Goal: Task Accomplishment & Management: Complete application form

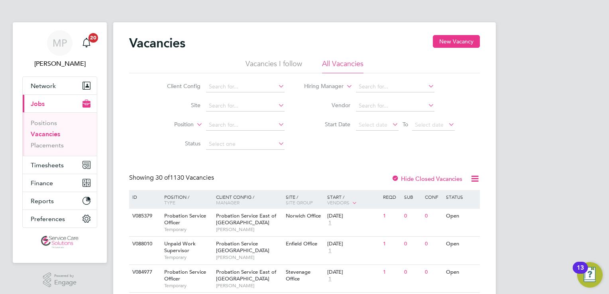
click at [345, 87] on icon at bounding box center [345, 84] width 0 height 7
click at [53, 164] on span "Timesheets" at bounding box center [47, 165] width 33 height 8
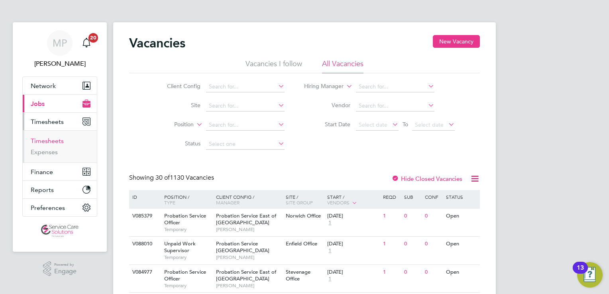
click at [54, 144] on link "Timesheets" at bounding box center [47, 141] width 33 height 8
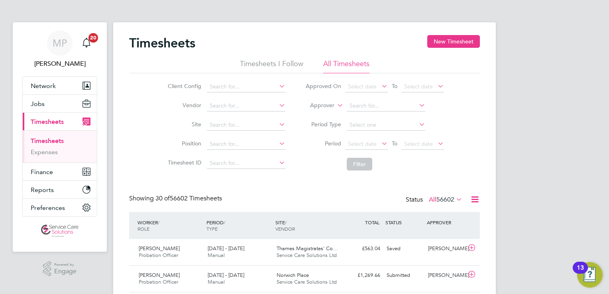
click at [336, 105] on icon at bounding box center [336, 103] width 0 height 7
click at [313, 113] on li "Worker" at bounding box center [314, 115] width 39 height 10
click at [356, 104] on input at bounding box center [386, 105] width 79 height 11
click at [374, 149] on li "Alic ia Diyyo" at bounding box center [403, 149] width 115 height 11
type input "[PERSON_NAME]"
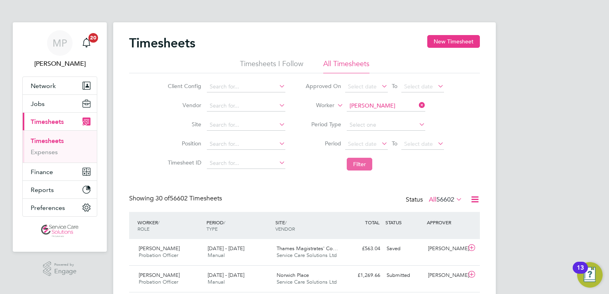
click at [366, 163] on button "Filter" at bounding box center [360, 164] width 26 height 13
click at [454, 200] on icon at bounding box center [454, 199] width 0 height 11
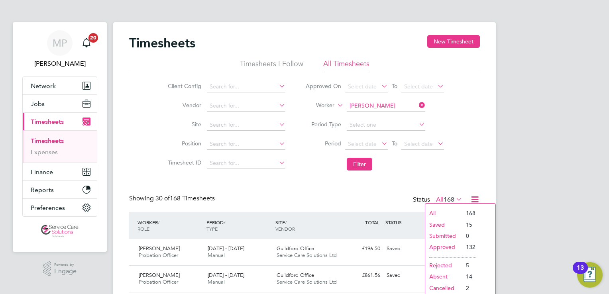
click at [447, 214] on li "All" at bounding box center [443, 213] width 37 height 11
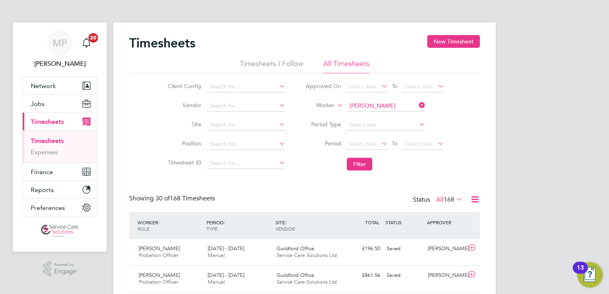
scroll to position [20, 69]
click at [460, 146] on div "Client Config Vendor Site Position Timesheet ID Approved On Select date To Sele…" at bounding box center [304, 123] width 351 height 101
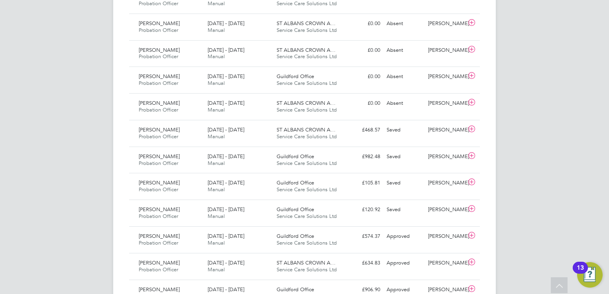
click at [525, 76] on div "MP Michael Potts Notifications 20 Applications: Network Team Members Businesses…" at bounding box center [304, 27] width 609 height 1090
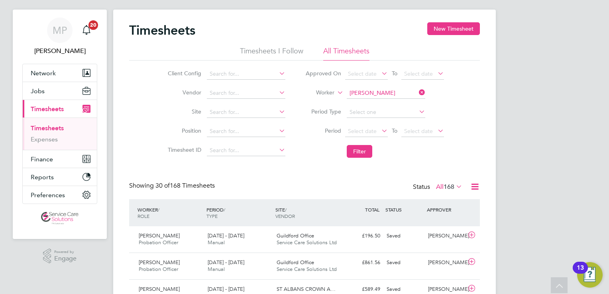
scroll to position [0, 0]
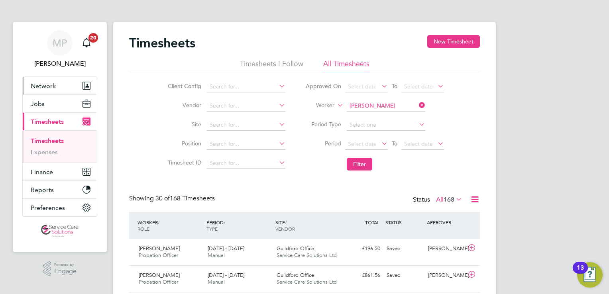
click at [42, 82] on span "Network" at bounding box center [43, 86] width 25 height 8
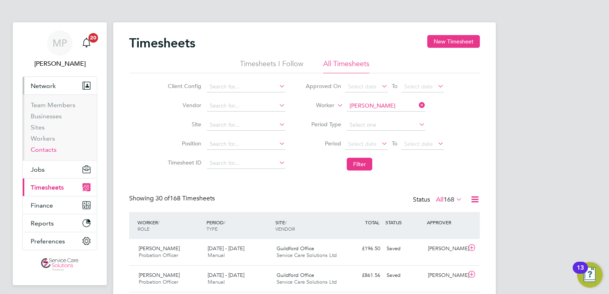
click at [39, 149] on link "Contacts" at bounding box center [44, 150] width 26 height 8
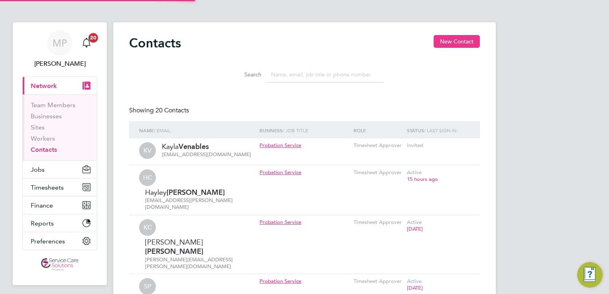
click at [299, 77] on input at bounding box center [325, 75] width 116 height 16
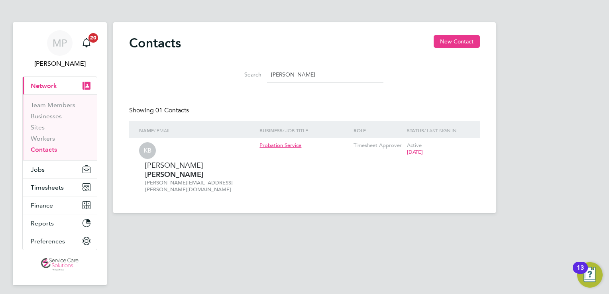
type input "kelvin"
click at [47, 191] on button "Timesheets" at bounding box center [60, 188] width 74 height 18
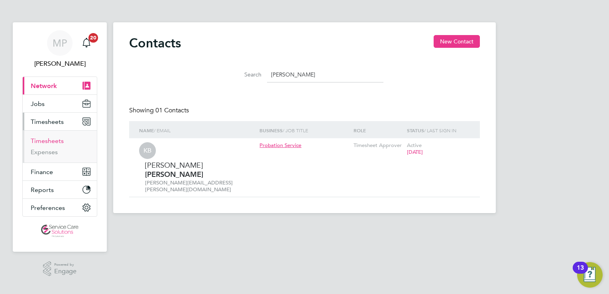
click at [49, 142] on link "Timesheets" at bounding box center [47, 141] width 33 height 8
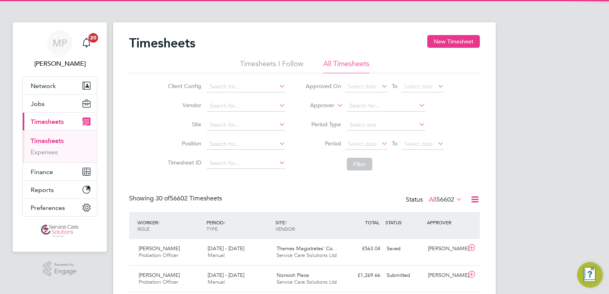
scroll to position [20, 69]
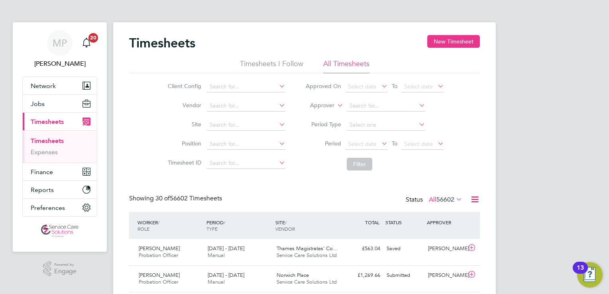
click at [336, 107] on icon at bounding box center [336, 103] width 0 height 7
click at [317, 114] on li "Worker" at bounding box center [314, 115] width 39 height 10
click at [362, 104] on input at bounding box center [386, 105] width 79 height 11
click at [372, 119] on li "Alicia Diyyo" at bounding box center [395, 116] width 98 height 11
type input "Alicia Diyyo"
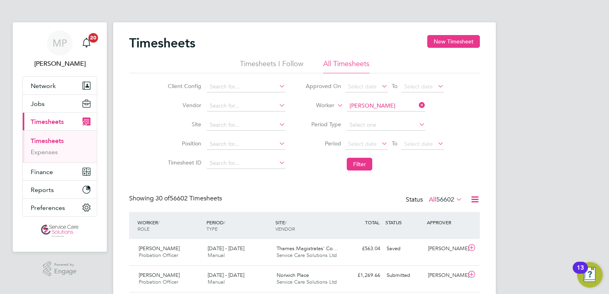
click at [359, 167] on button "Filter" at bounding box center [360, 164] width 26 height 13
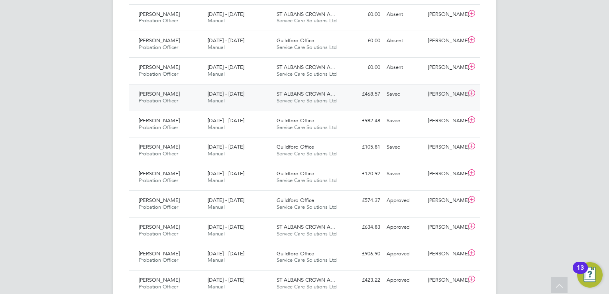
click at [345, 101] on div "Alicia Diyyo Probation Officer 14 - 20 Jul 2025 14 - 20 Jul 2025 Manual ST ALBA…" at bounding box center [304, 97] width 351 height 27
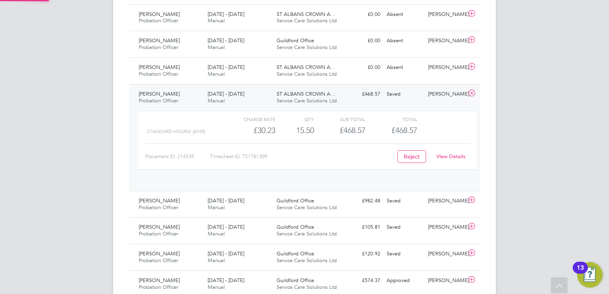
scroll to position [13, 77]
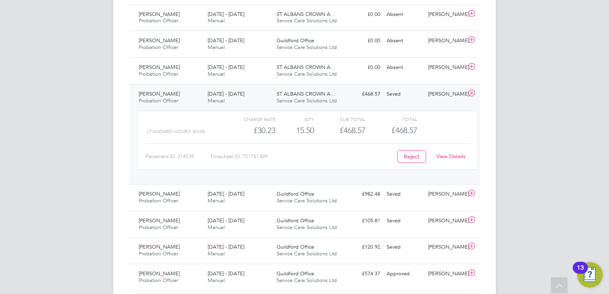
click at [445, 155] on link "View Details" at bounding box center [451, 156] width 29 height 7
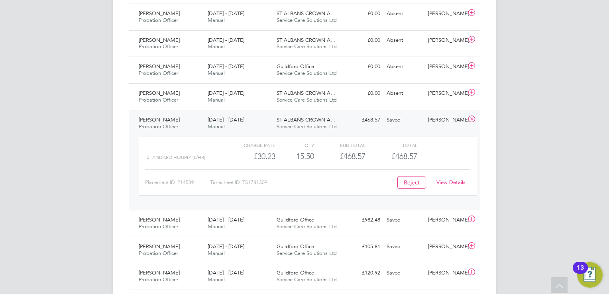
scroll to position [514, 0]
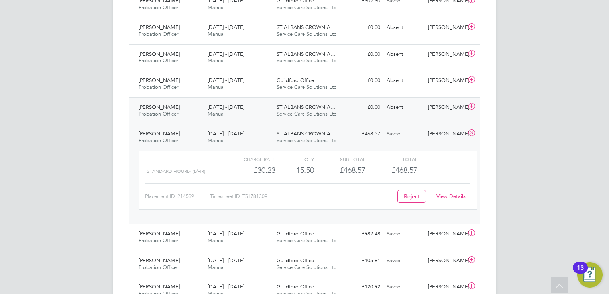
click at [412, 110] on div "Absent" at bounding box center [404, 107] width 41 height 13
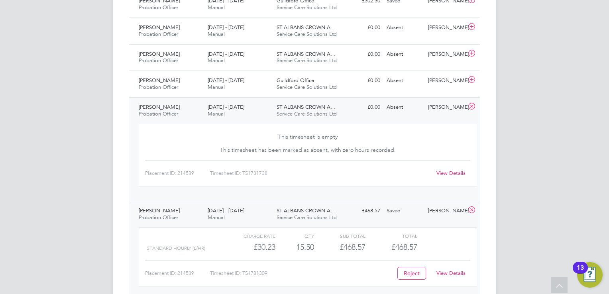
click at [451, 173] on link "View Details" at bounding box center [451, 173] width 29 height 7
drag, startPoint x: 413, startPoint y: 210, endPoint x: 412, endPoint y: 205, distance: 6.0
click at [413, 210] on div "Saved" at bounding box center [404, 211] width 41 height 13
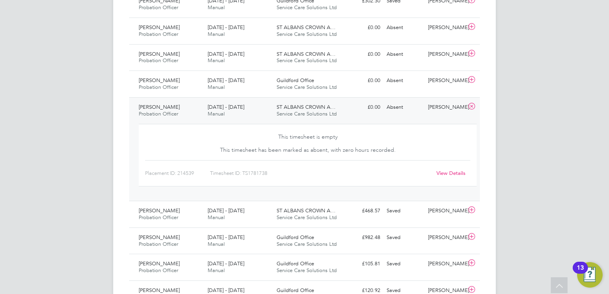
click at [400, 110] on div "Absent" at bounding box center [404, 107] width 41 height 13
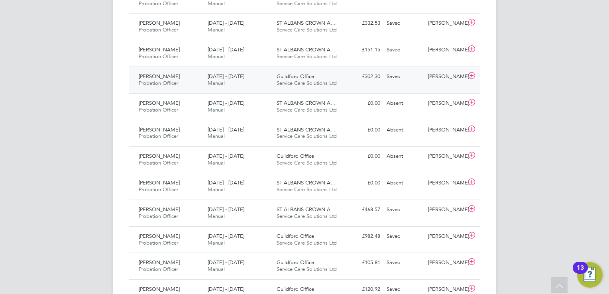
scroll to position [435, 0]
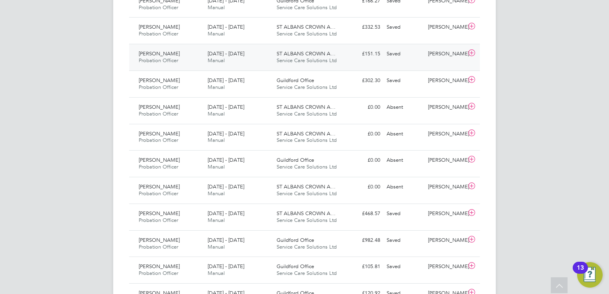
click at [338, 60] on div "ST ALBANS CROWN A… Service Care Solutions Ltd" at bounding box center [307, 57] width 69 height 20
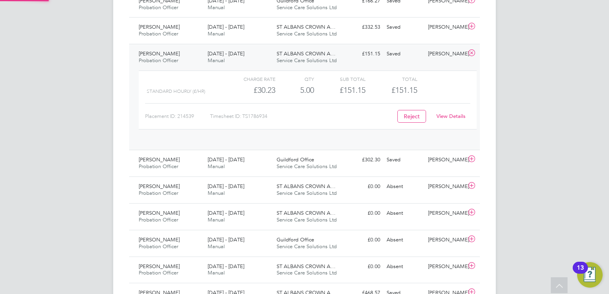
scroll to position [13, 77]
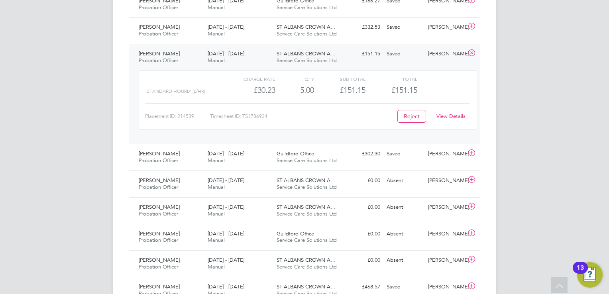
click at [454, 115] on link "View Details" at bounding box center [451, 116] width 29 height 7
click at [411, 57] on div "Saved" at bounding box center [404, 53] width 41 height 13
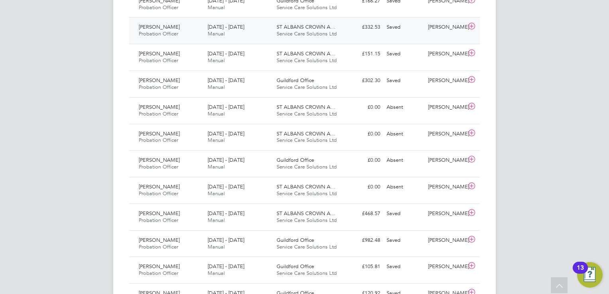
click at [323, 33] on span "Service Care Solutions Ltd" at bounding box center [307, 33] width 60 height 7
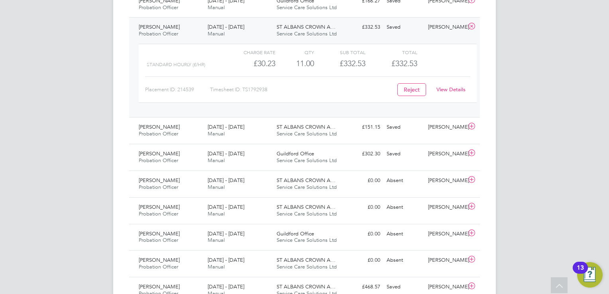
click at [447, 90] on link "View Details" at bounding box center [451, 89] width 29 height 7
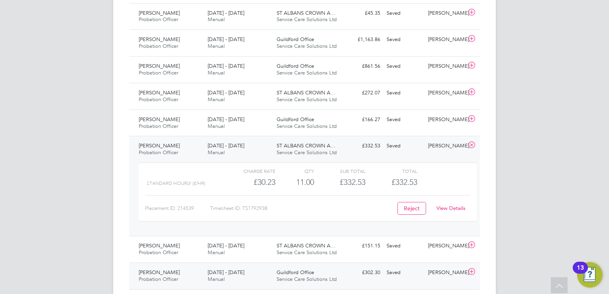
scroll to position [315, 0]
click at [408, 149] on div "Saved" at bounding box center [404, 146] width 41 height 13
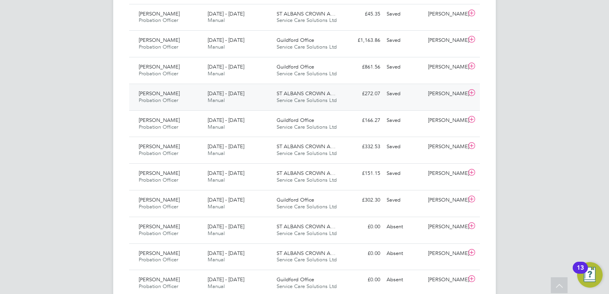
click at [338, 97] on div "ST ALBANS CROWN A… Service Care Solutions Ltd" at bounding box center [307, 97] width 69 height 20
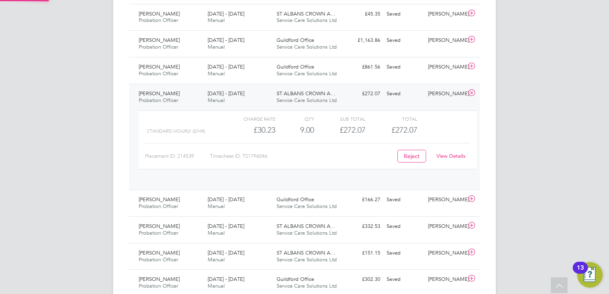
scroll to position [13, 77]
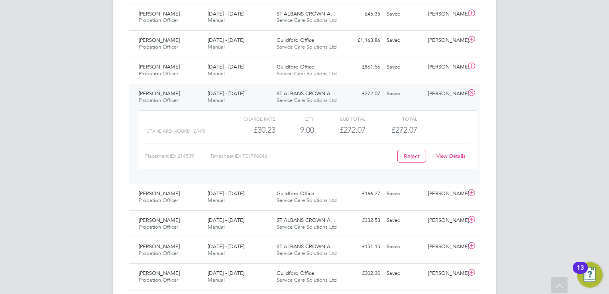
click at [450, 157] on link "View Details" at bounding box center [451, 156] width 29 height 7
click at [341, 94] on div "ST ALBANS CROWN A… Service Care Solutions Ltd" at bounding box center [307, 97] width 69 height 20
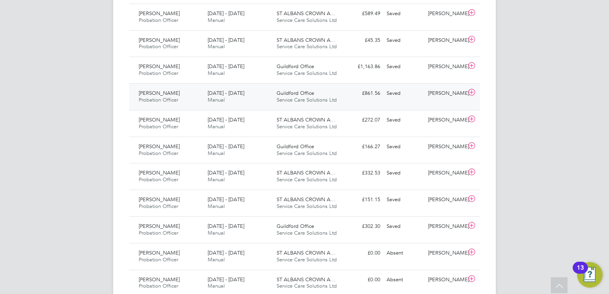
scroll to position [275, 0]
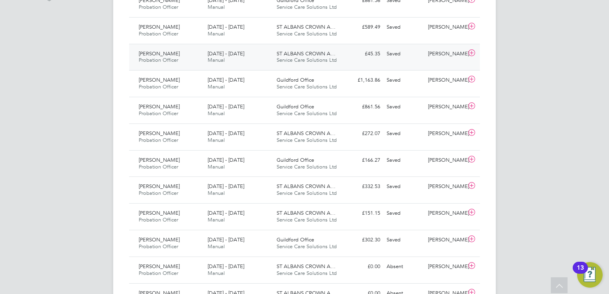
click at [343, 54] on div "£45.35 Saved" at bounding box center [362, 53] width 41 height 13
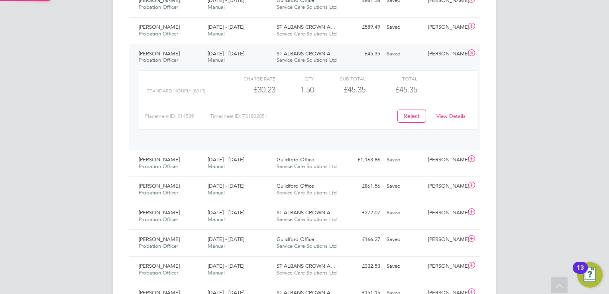
scroll to position [13, 77]
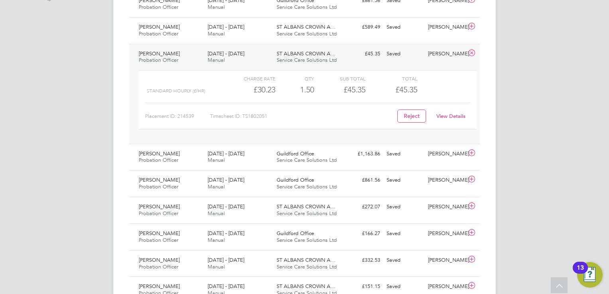
click at [458, 119] on div "View Details" at bounding box center [450, 116] width 39 height 13
click at [461, 114] on link "View Details" at bounding box center [451, 116] width 29 height 7
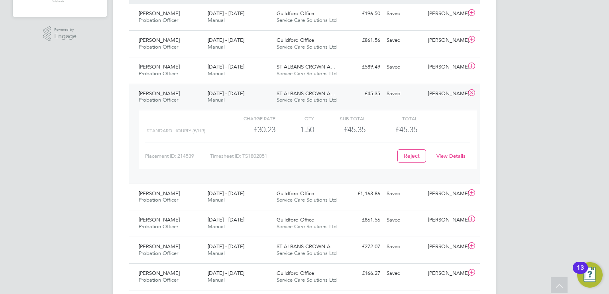
click at [390, 96] on div "Saved" at bounding box center [404, 93] width 41 height 13
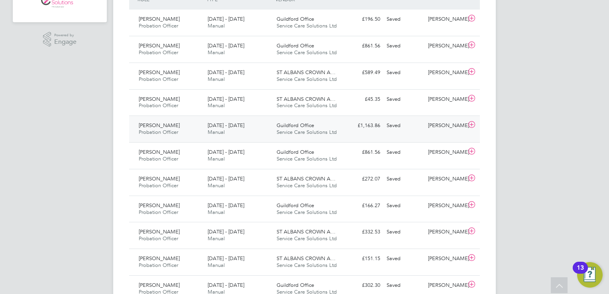
scroll to position [195, 0]
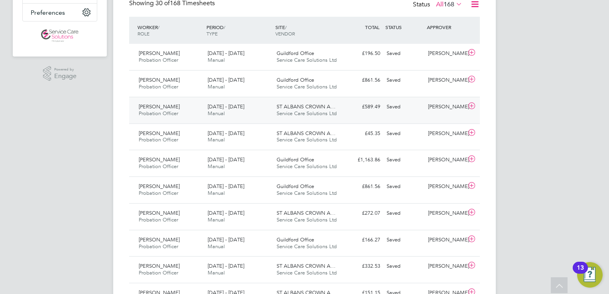
click at [394, 110] on div "Saved" at bounding box center [404, 106] width 41 height 13
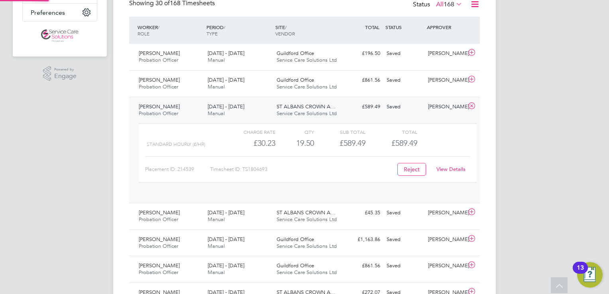
scroll to position [13, 77]
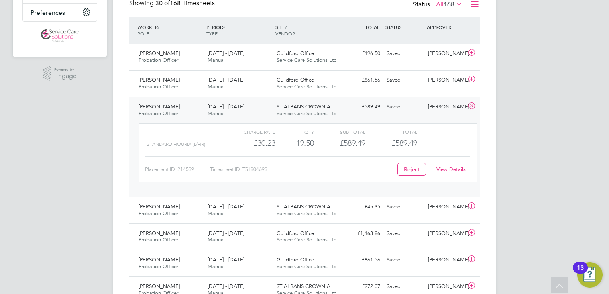
click at [442, 168] on link "View Details" at bounding box center [451, 169] width 29 height 7
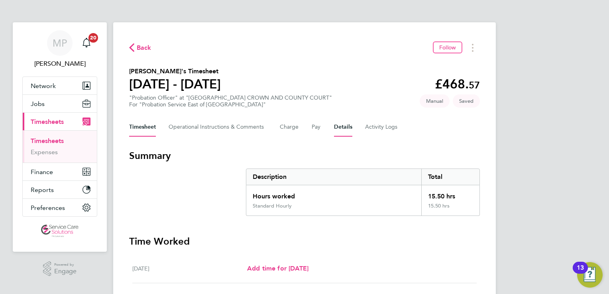
click at [346, 130] on button "Details" at bounding box center [343, 127] width 18 height 19
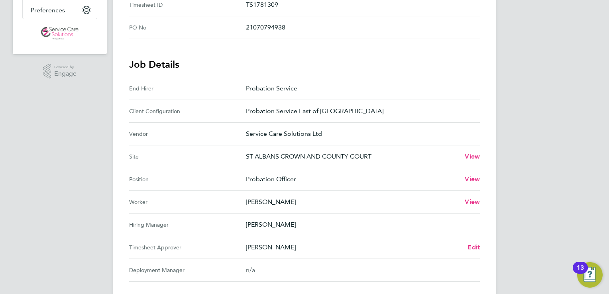
scroll to position [279, 0]
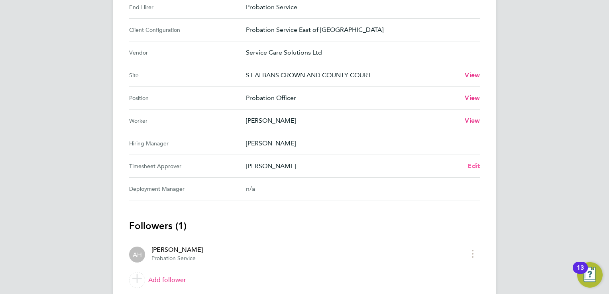
click at [473, 165] on span "Edit" at bounding box center [474, 166] width 12 height 8
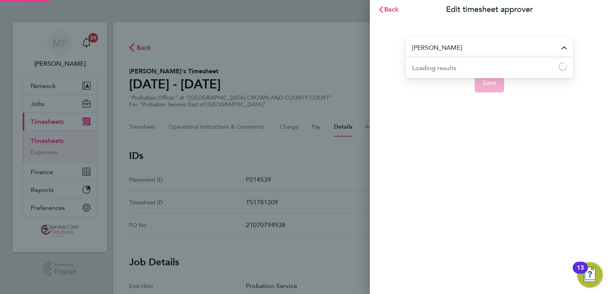
click at [471, 47] on input "[PERSON_NAME]" at bounding box center [489, 47] width 167 height 19
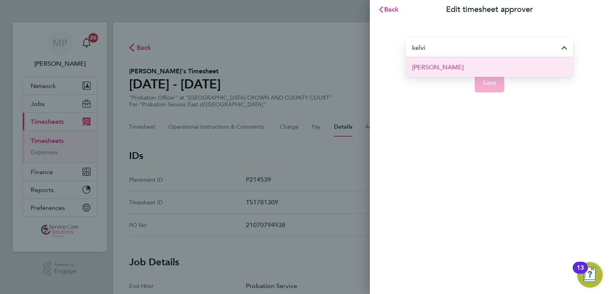
click at [426, 72] on span "[PERSON_NAME]" at bounding box center [437, 68] width 51 height 10
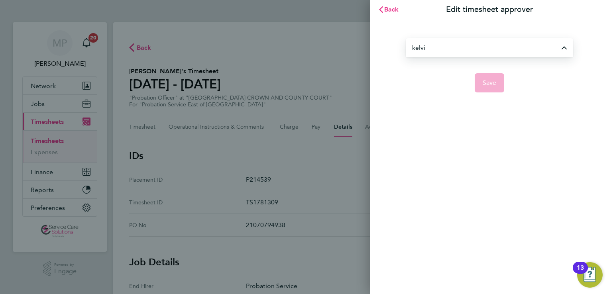
type input "[PERSON_NAME]"
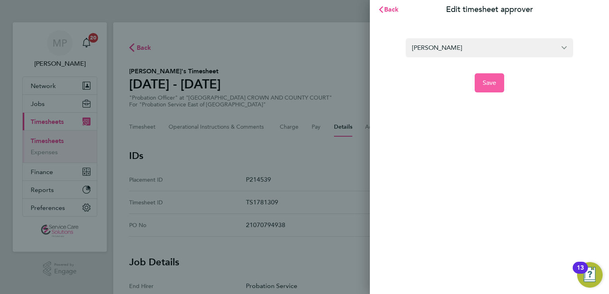
click at [491, 86] on span "Save" at bounding box center [490, 83] width 14 height 8
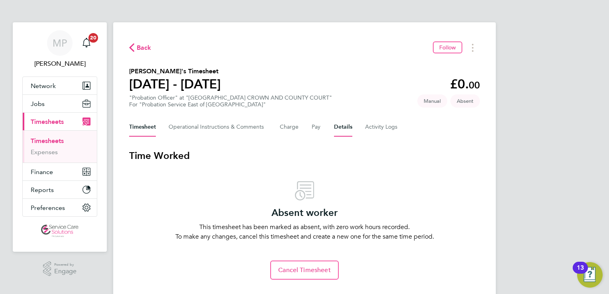
drag, startPoint x: 348, startPoint y: 128, endPoint x: 338, endPoint y: 134, distance: 11.1
click at [348, 128] on button "Details" at bounding box center [343, 127] width 18 height 19
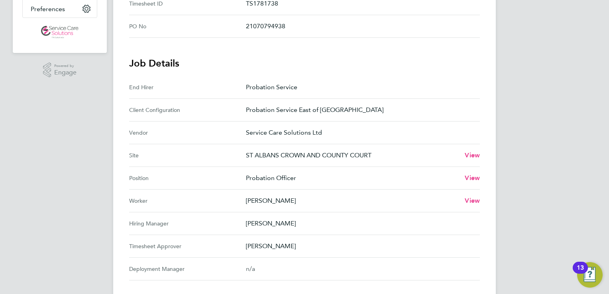
scroll to position [279, 0]
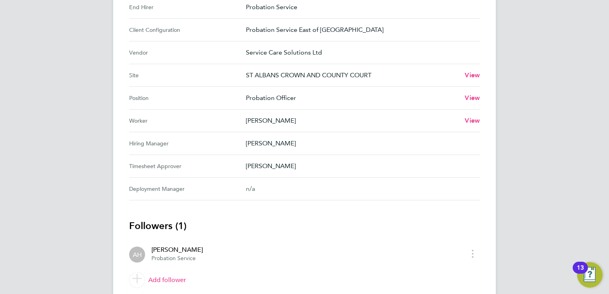
click at [391, 168] on p "[PERSON_NAME]" at bounding box center [360, 166] width 228 height 10
click at [263, 166] on p "[PERSON_NAME]" at bounding box center [360, 166] width 228 height 10
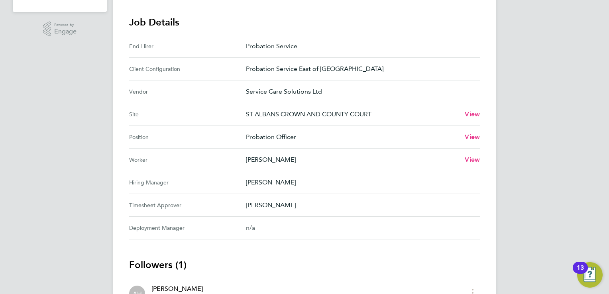
scroll to position [307, 0]
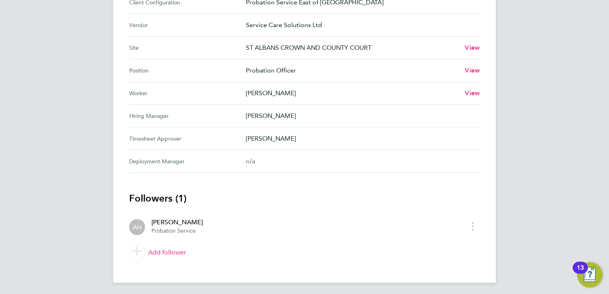
click at [230, 140] on Approver-label "Timesheet Approver" at bounding box center [187, 139] width 117 height 10
click at [247, 134] on p "[PERSON_NAME]" at bounding box center [360, 139] width 228 height 10
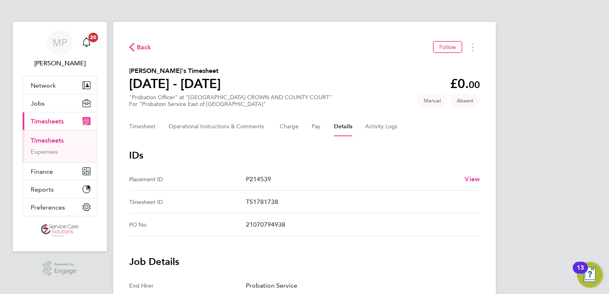
scroll to position [0, 0]
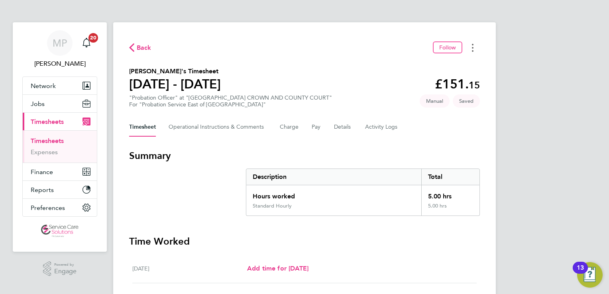
click at [471, 51] on button "Timesheets Menu" at bounding box center [473, 47] width 14 height 12
drag, startPoint x: 346, startPoint y: 53, endPoint x: 338, endPoint y: 100, distance: 47.1
click at [346, 53] on div "Back Follow Mark as absent Download timesheet" at bounding box center [304, 47] width 351 height 12
click at [342, 130] on button "Details" at bounding box center [343, 127] width 18 height 19
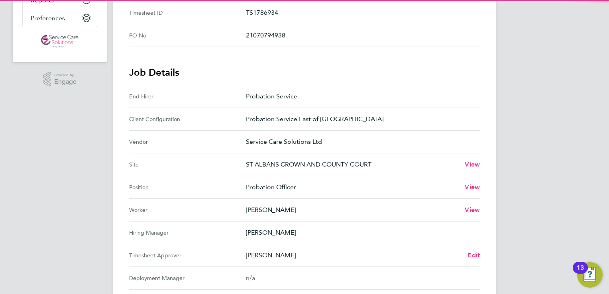
scroll to position [279, 0]
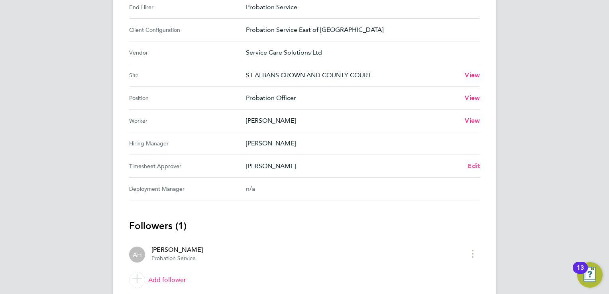
click at [470, 165] on span "Edit" at bounding box center [474, 166] width 12 height 8
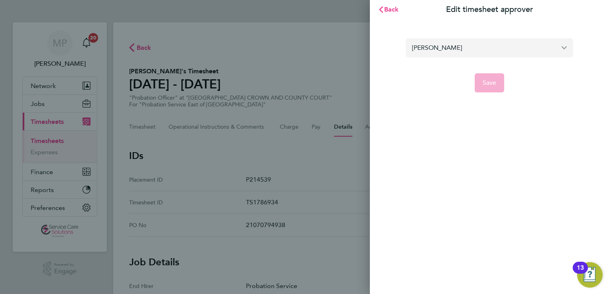
click at [452, 41] on input "[PERSON_NAME]" at bounding box center [489, 47] width 167 height 19
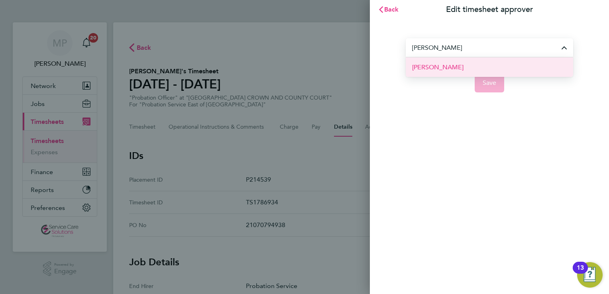
click at [450, 73] on li "[PERSON_NAME]" at bounding box center [489, 67] width 167 height 20
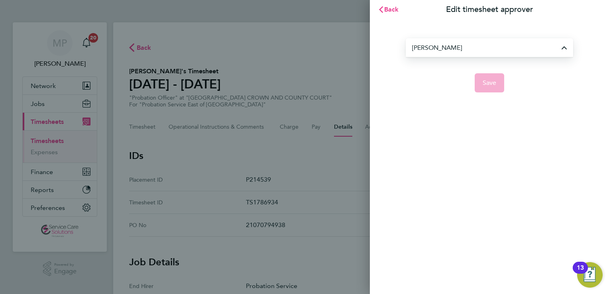
type input "[PERSON_NAME]"
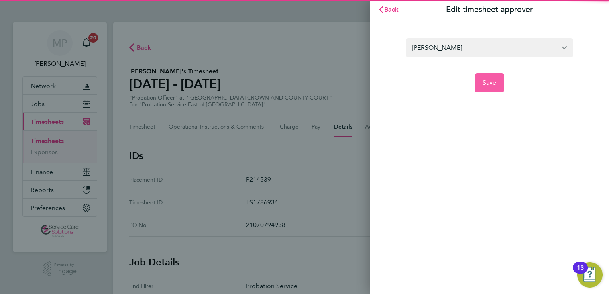
click at [480, 82] on button "Save" at bounding box center [490, 82] width 30 height 19
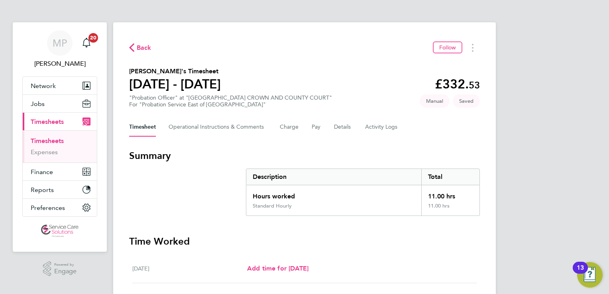
scroll to position [80, 0]
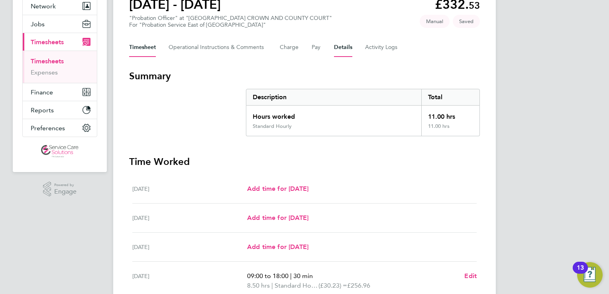
click at [344, 49] on button "Details" at bounding box center [343, 47] width 18 height 19
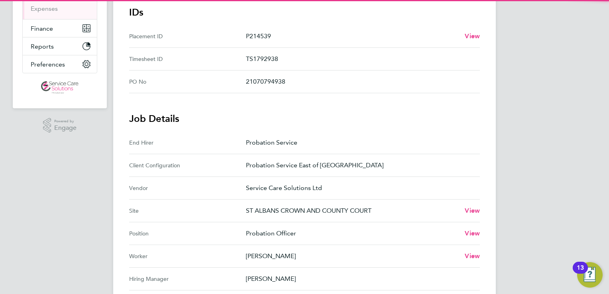
scroll to position [239, 0]
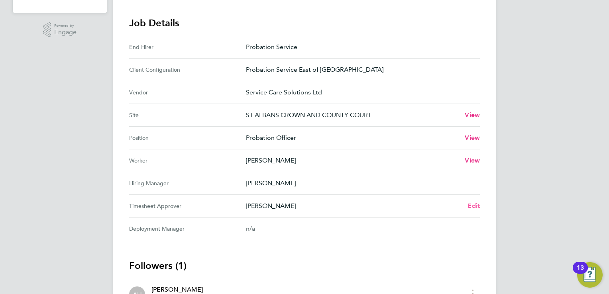
click at [474, 202] on span "Edit" at bounding box center [474, 206] width 12 height 8
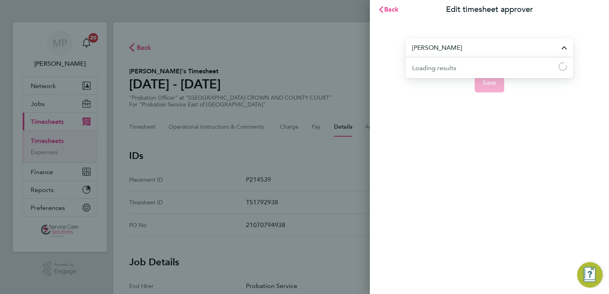
click at [442, 53] on input "[PERSON_NAME]" at bounding box center [489, 47] width 167 height 19
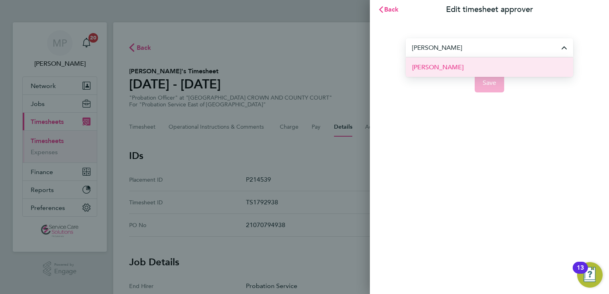
click at [453, 61] on li "[PERSON_NAME]" at bounding box center [489, 67] width 167 height 20
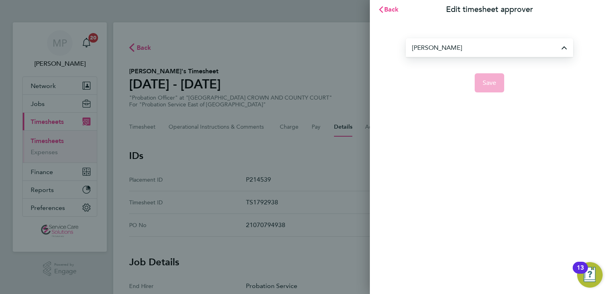
type input "[PERSON_NAME]"
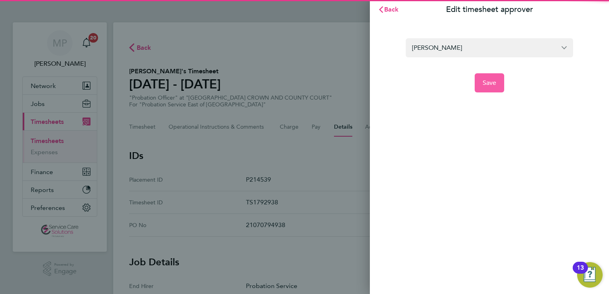
click at [487, 81] on span "Save" at bounding box center [490, 83] width 14 height 8
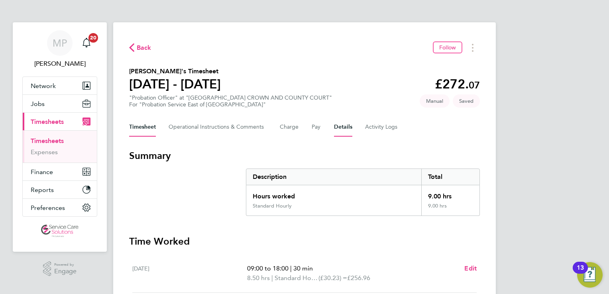
drag, startPoint x: 348, startPoint y: 127, endPoint x: 343, endPoint y: 138, distance: 12.1
click at [348, 128] on button "Details" at bounding box center [343, 127] width 18 height 19
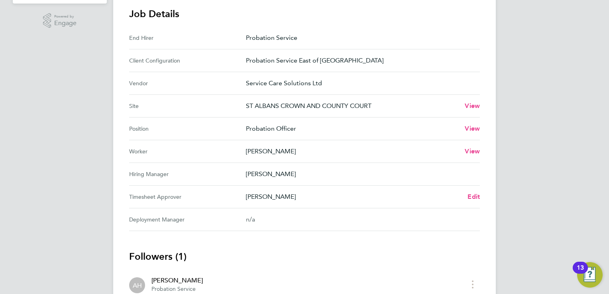
scroll to position [307, 0]
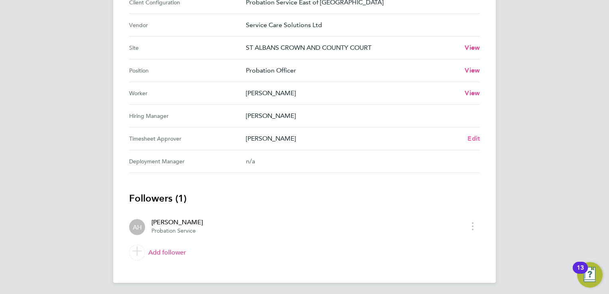
click at [475, 139] on span "Edit" at bounding box center [474, 139] width 12 height 8
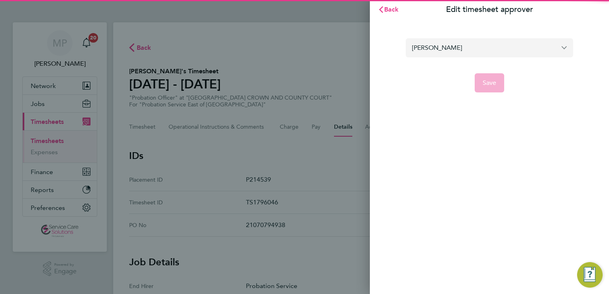
click at [462, 45] on input "[PERSON_NAME]" at bounding box center [489, 47] width 167 height 19
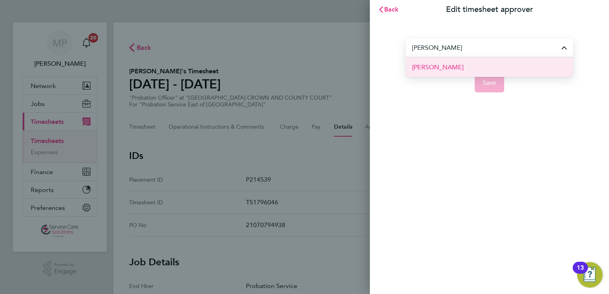
click at [447, 75] on li "Kelvin Bushell" at bounding box center [489, 67] width 167 height 20
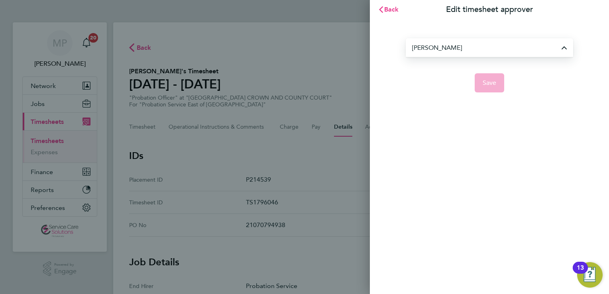
type input "Kelvin Bushell"
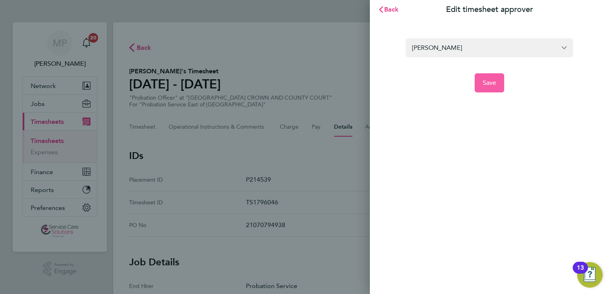
click at [490, 86] on span "Save" at bounding box center [490, 83] width 14 height 8
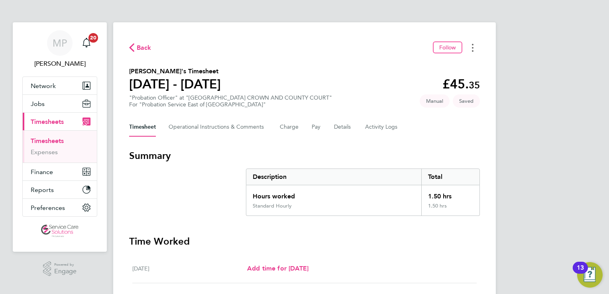
click at [474, 50] on button "Timesheets Menu" at bounding box center [473, 47] width 14 height 12
drag, startPoint x: 331, startPoint y: 80, endPoint x: 326, endPoint y: 96, distance: 16.6
click at [330, 81] on section "[PERSON_NAME]'s Timesheet [DATE] - [DATE] £45. 35 "Probation Officer" at "[GEOG…" at bounding box center [304, 87] width 351 height 41
click at [341, 128] on button "Details" at bounding box center [343, 127] width 18 height 19
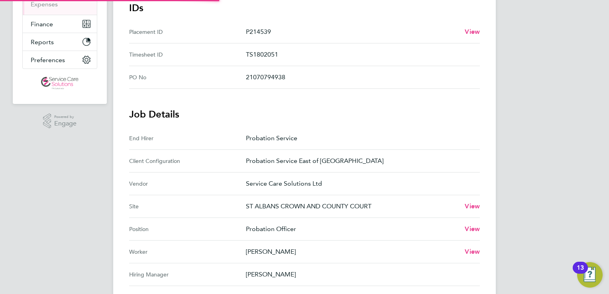
scroll to position [279, 0]
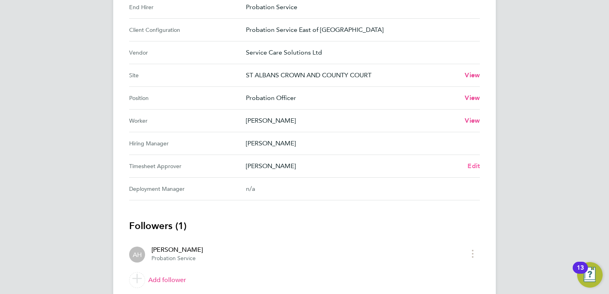
click at [475, 167] on span "Edit" at bounding box center [474, 166] width 12 height 8
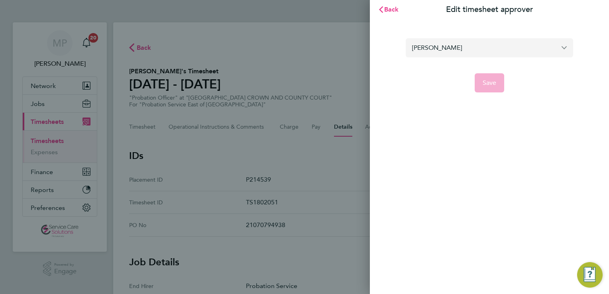
click at [451, 49] on input "[PERSON_NAME]" at bounding box center [489, 47] width 167 height 19
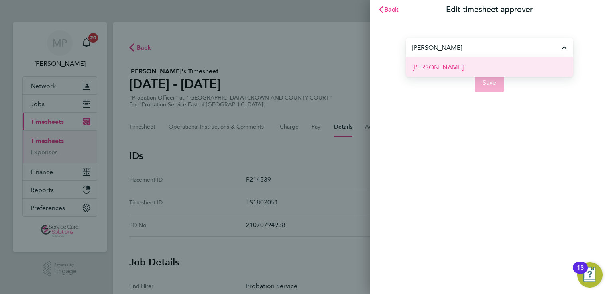
click at [418, 67] on span "[PERSON_NAME]" at bounding box center [437, 68] width 51 height 10
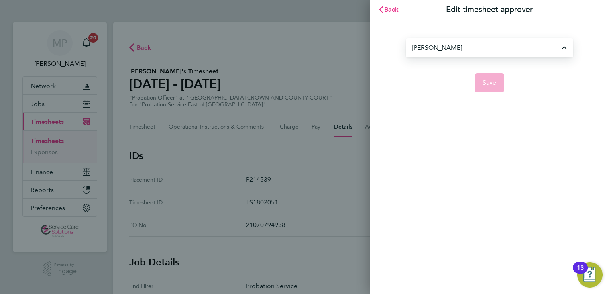
type input "[PERSON_NAME]"
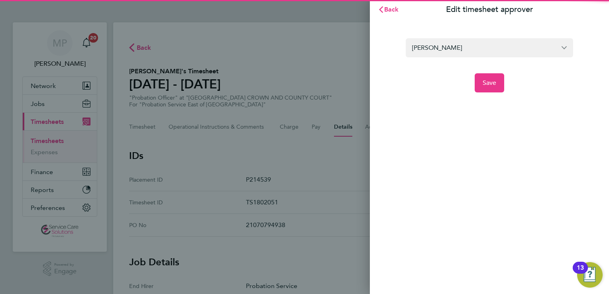
click at [512, 85] on app-form-button "Save" at bounding box center [489, 82] width 167 height 19
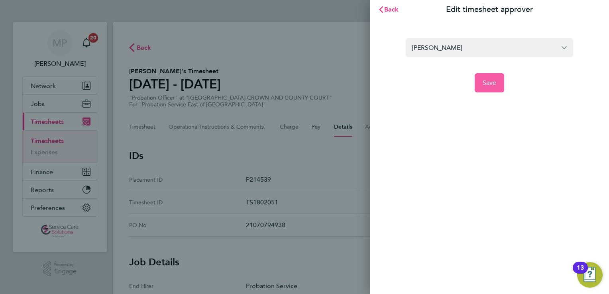
click at [492, 84] on span "Save" at bounding box center [490, 83] width 14 height 8
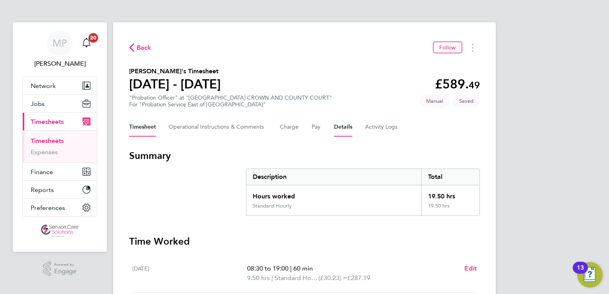
click at [341, 131] on button "Details" at bounding box center [343, 127] width 18 height 19
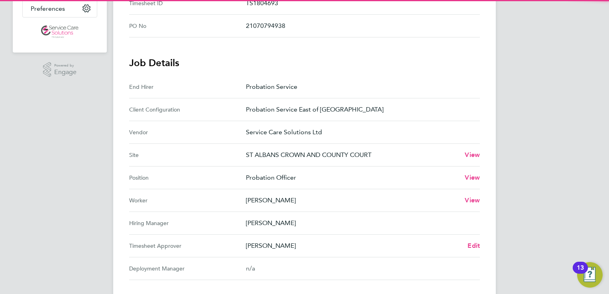
scroll to position [307, 0]
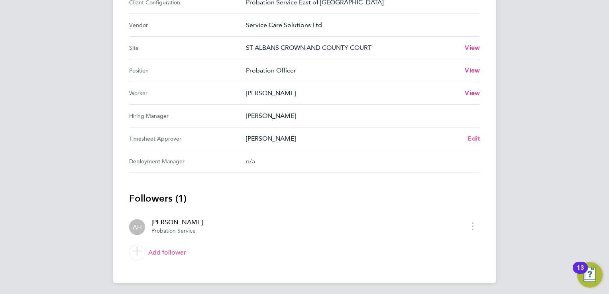
click at [475, 139] on span "Edit" at bounding box center [474, 139] width 12 height 8
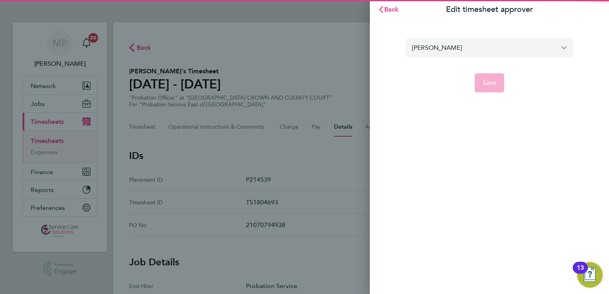
click at [448, 46] on input "[PERSON_NAME]" at bounding box center [489, 47] width 167 height 19
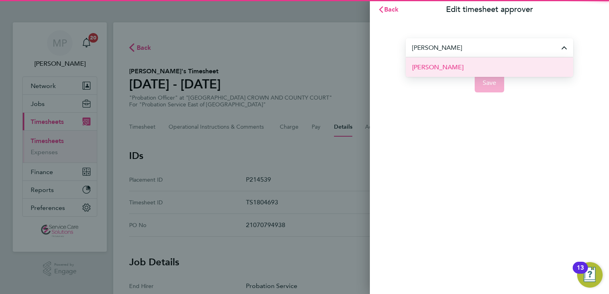
click at [462, 74] on li "[PERSON_NAME]" at bounding box center [489, 67] width 167 height 20
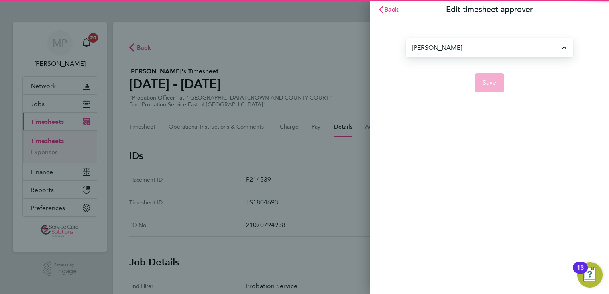
type input "[PERSON_NAME]"
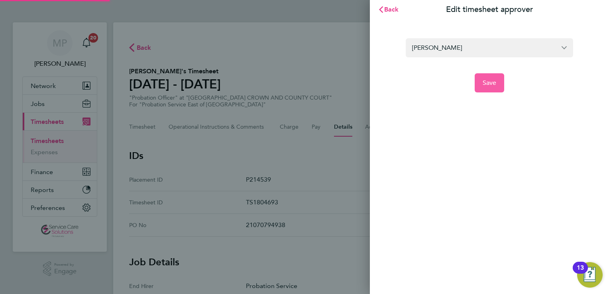
click at [498, 83] on button "Save" at bounding box center [490, 82] width 30 height 19
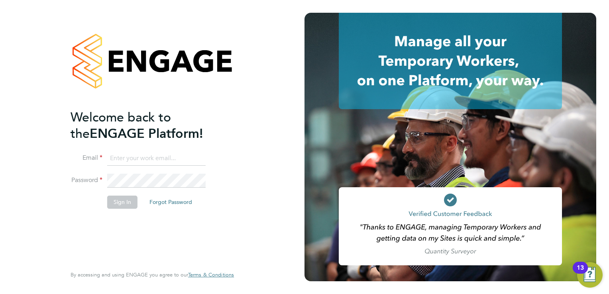
type input "michael.potts@servicecare.org.uk"
click at [115, 202] on button "Sign In" at bounding box center [122, 202] width 30 height 13
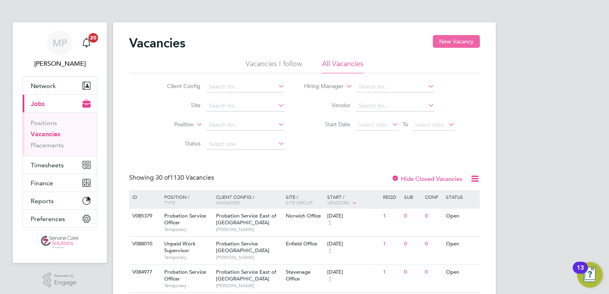
click at [459, 42] on button "New Vacancy" at bounding box center [456, 41] width 47 height 13
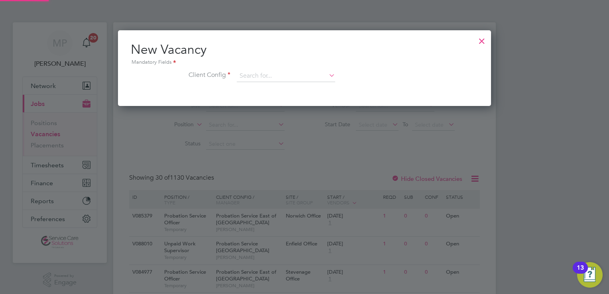
scroll to position [75, 374]
click at [259, 73] on input at bounding box center [286, 76] width 98 height 12
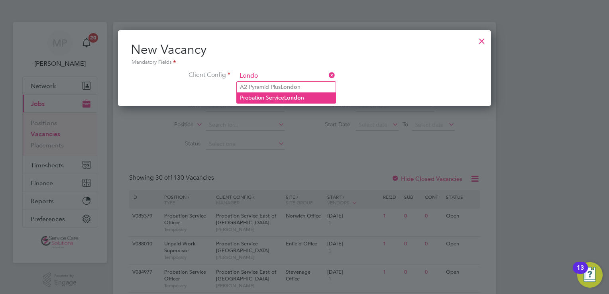
click at [284, 99] on li "Probation Service Londo n" at bounding box center [286, 97] width 99 height 11
type input "Probation Service [GEOGRAPHIC_DATA]"
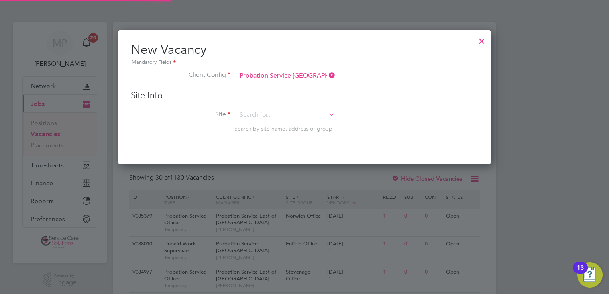
scroll to position [134, 374]
click at [249, 116] on input at bounding box center [286, 115] width 98 height 12
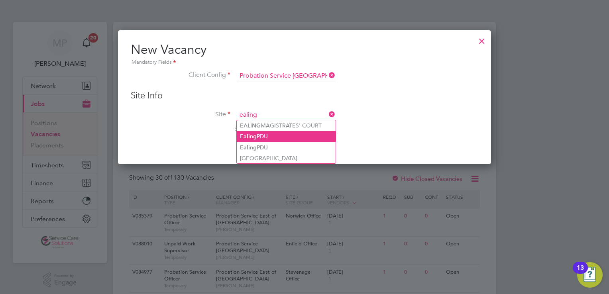
click at [282, 137] on li "Ealing PDU" at bounding box center [286, 136] width 99 height 11
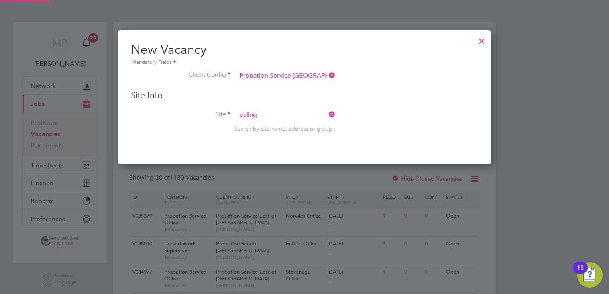
type input "Ealing PDU"
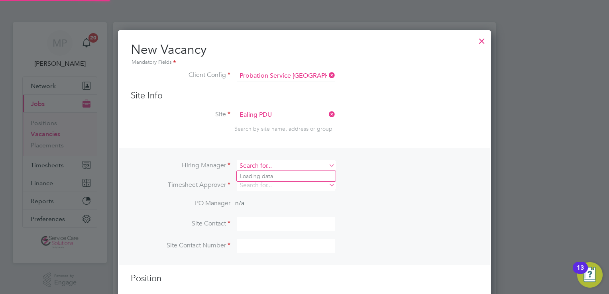
click at [262, 165] on input at bounding box center [286, 166] width 98 height 12
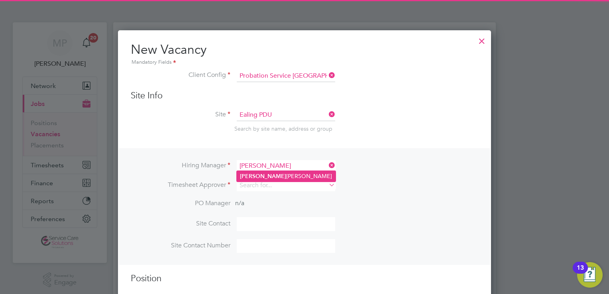
click at [268, 176] on li "[PERSON_NAME]" at bounding box center [286, 176] width 99 height 11
type input "[PERSON_NAME]"
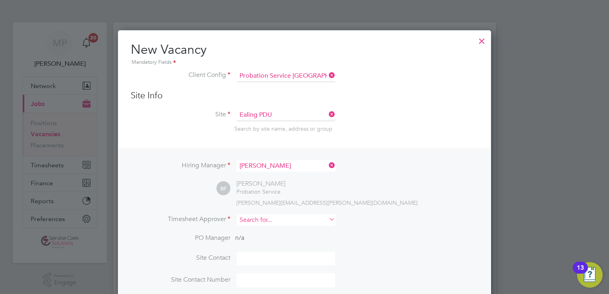
click at [254, 216] on input at bounding box center [286, 220] width 98 height 12
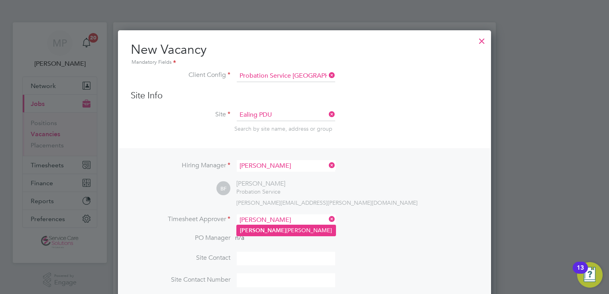
click at [258, 227] on li "[PERSON_NAME]" at bounding box center [286, 230] width 99 height 11
type input "[PERSON_NAME]"
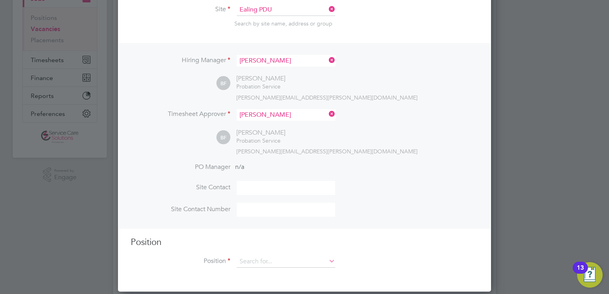
scroll to position [159, 0]
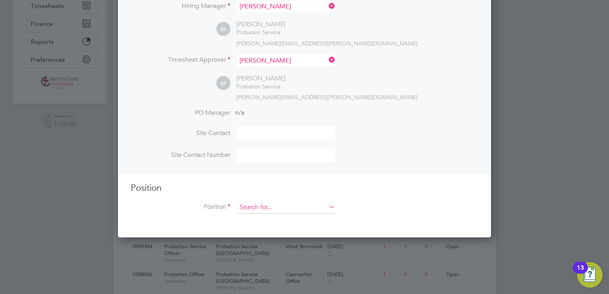
click at [268, 204] on input at bounding box center [286, 208] width 98 height 12
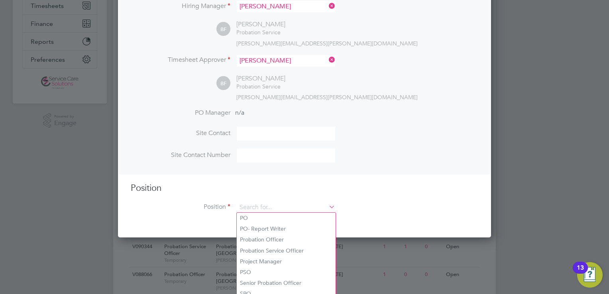
type input "p"
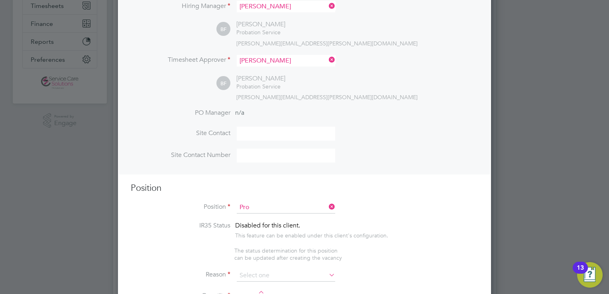
click at [266, 218] on li "Pro bation Officer" at bounding box center [286, 218] width 99 height 11
type input "Probation Officer"
type textarea "Qualified Probation Officer"
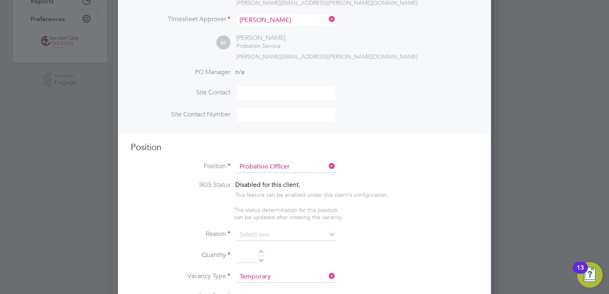
scroll to position [279, 0]
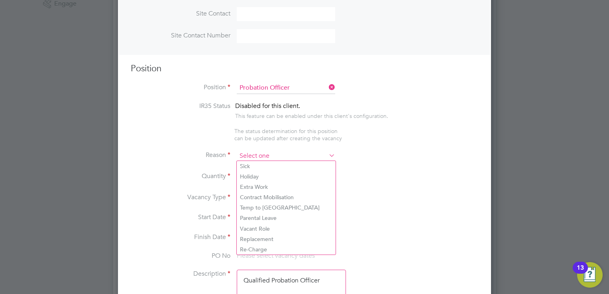
click at [254, 158] on input at bounding box center [286, 156] width 98 height 12
click at [258, 227] on li "Vacant Role" at bounding box center [286, 229] width 99 height 10
type input "Vacant Role"
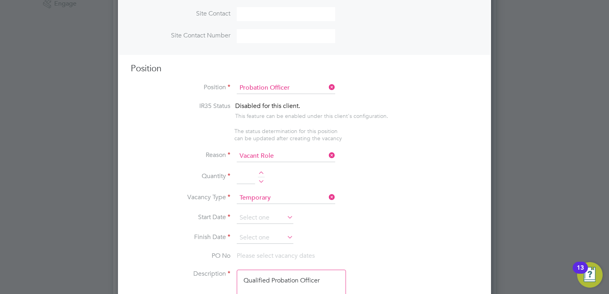
click at [261, 173] on div at bounding box center [261, 174] width 7 height 6
type input "1"
click at [253, 213] on input at bounding box center [265, 218] width 57 height 12
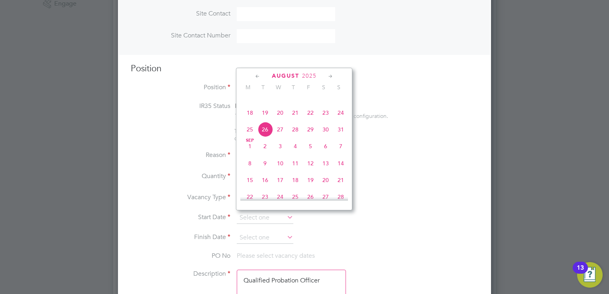
click at [251, 154] on span "[DATE]" at bounding box center [249, 146] width 15 height 15
type input "[DATE]"
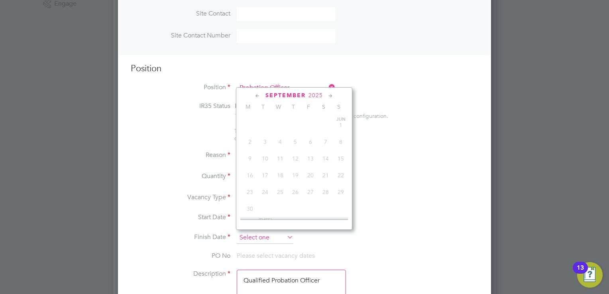
click at [250, 232] on input at bounding box center [265, 238] width 57 height 12
click at [327, 98] on icon at bounding box center [331, 96] width 8 height 9
click at [328, 95] on icon at bounding box center [331, 96] width 8 height 9
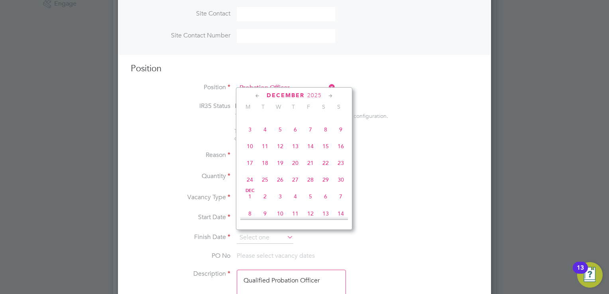
scroll to position [536, 0]
click at [345, 168] on span "28" at bounding box center [340, 160] width 15 height 15
type input "[DATE]"
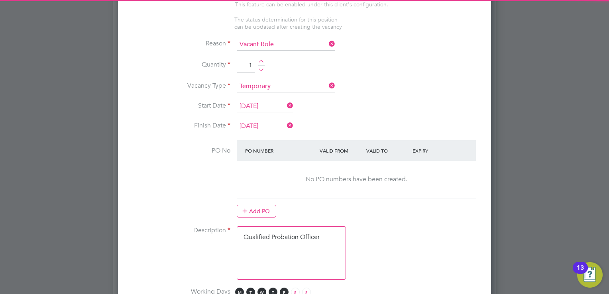
scroll to position [0, 0]
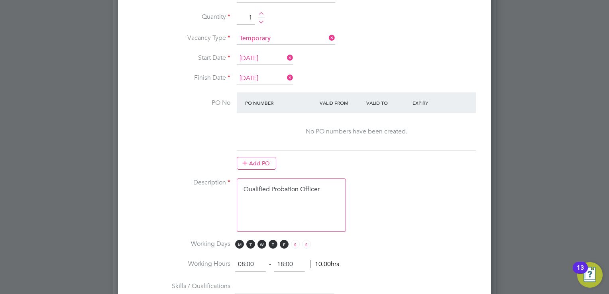
click at [300, 208] on textarea "Qualified Probation Officer" at bounding box center [291, 205] width 109 height 53
drag, startPoint x: 328, startPoint y: 186, endPoint x: 212, endPoint y: 179, distance: 116.6
click at [212, 179] on li "Description Qualified Probation Officer" at bounding box center [305, 209] width 348 height 61
click at [262, 191] on textarea at bounding box center [291, 205] width 109 height 53
paste textarea "Lor ipsumdol sitame con adip EL9 seddoei te: " 9538I" Utl Etdolore Magnaa Enima…"
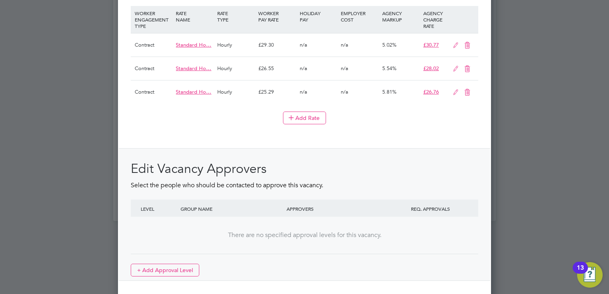
scroll to position [981, 0]
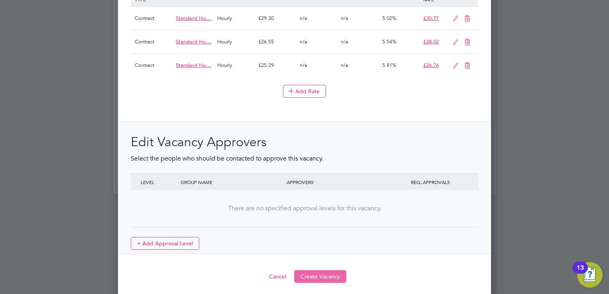
type textarea "Lor ipsumdol sitame con adip EL9 seddoei te: " 9538I" Utl Etdolore Magnaa Enima…"
click at [321, 273] on button "Create Vacancy" at bounding box center [320, 276] width 52 height 13
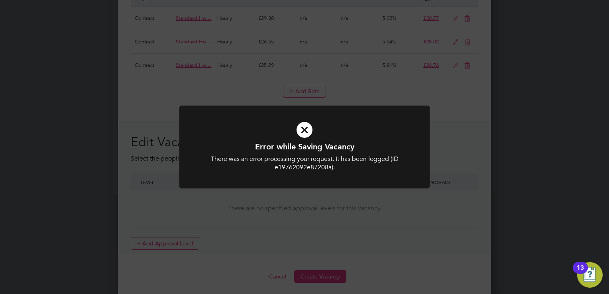
click at [303, 131] on icon at bounding box center [304, 129] width 207 height 31
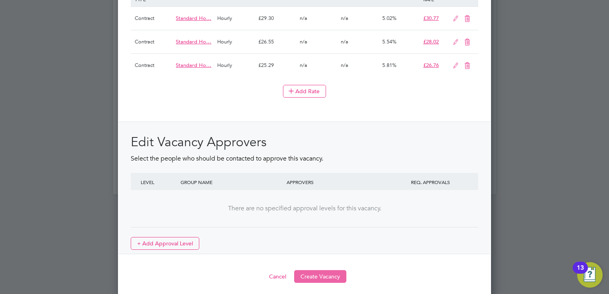
click at [313, 275] on button "Create Vacancy" at bounding box center [320, 276] width 52 height 13
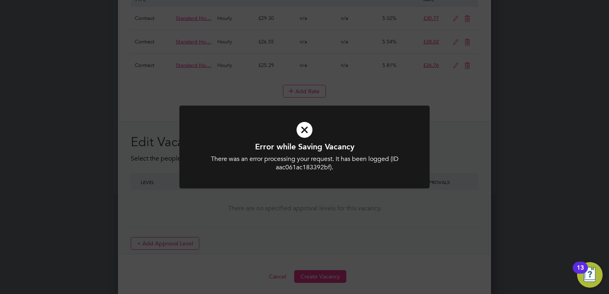
drag, startPoint x: 312, startPoint y: 136, endPoint x: 306, endPoint y: 135, distance: 6.2
click at [311, 136] on icon at bounding box center [304, 129] width 207 height 31
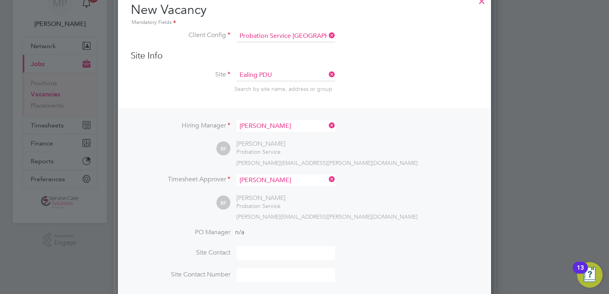
scroll to position [0, 0]
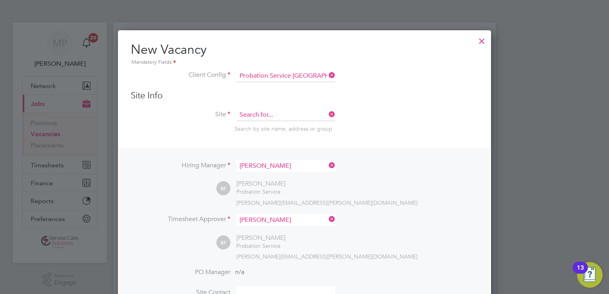
click at [305, 114] on input at bounding box center [286, 115] width 98 height 12
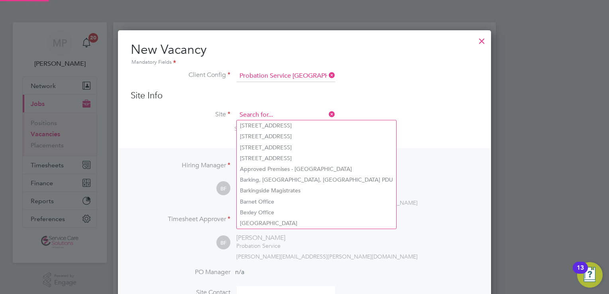
scroll to position [4, 4]
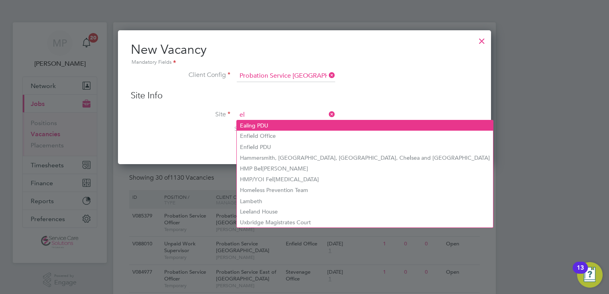
click at [260, 126] on li "Ealing PDU" at bounding box center [365, 125] width 256 height 10
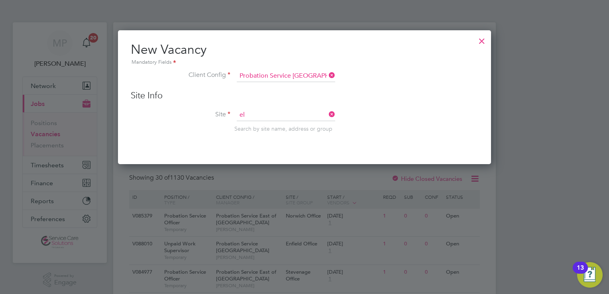
type input "Ealing PDU"
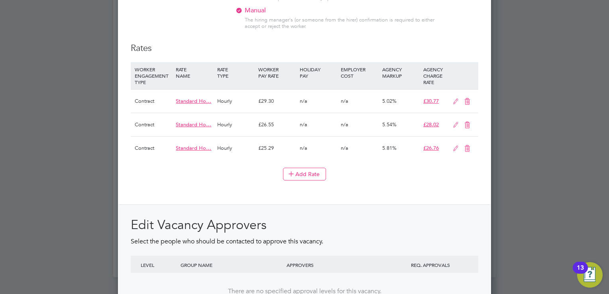
scroll to position [981, 0]
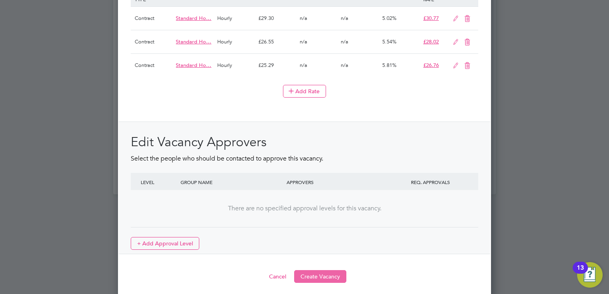
click at [309, 274] on button "Create Vacancy" at bounding box center [320, 276] width 52 height 13
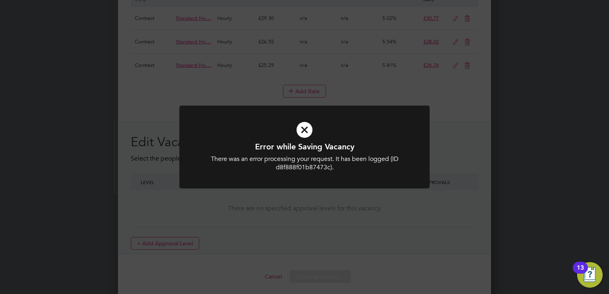
click at [298, 130] on icon at bounding box center [304, 129] width 207 height 31
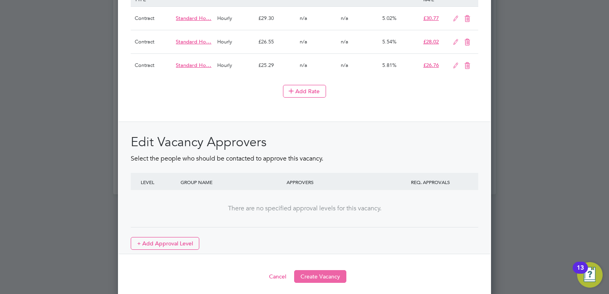
click at [309, 272] on button "Create Vacancy" at bounding box center [320, 276] width 52 height 13
drag, startPoint x: 529, startPoint y: 193, endPoint x: 511, endPoint y: 193, distance: 17.9
click at [529, 193] on div at bounding box center [304, 147] width 609 height 294
click at [331, 277] on button "Create Vacancy" at bounding box center [320, 276] width 52 height 13
click at [327, 270] on button "Create Vacancy" at bounding box center [320, 276] width 52 height 13
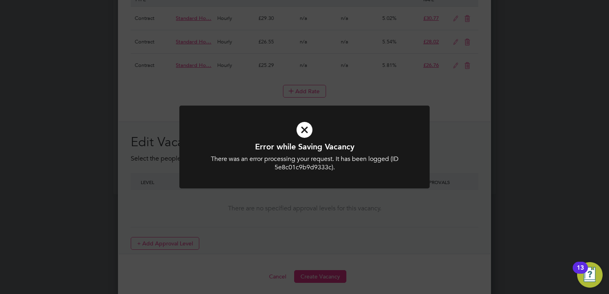
click at [309, 126] on icon at bounding box center [304, 129] width 207 height 31
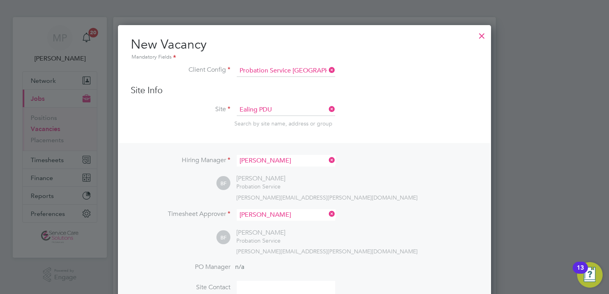
scroll to position [0, 0]
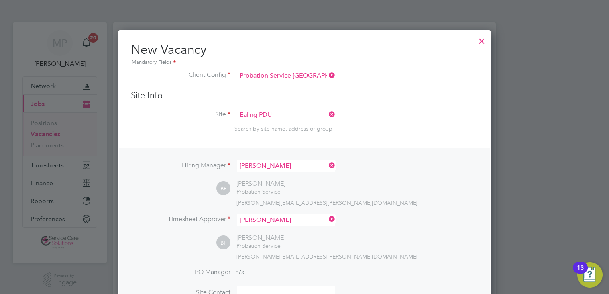
drag, startPoint x: 485, startPoint y: 38, endPoint x: 463, endPoint y: 46, distance: 23.3
click at [484, 38] on div at bounding box center [482, 39] width 14 height 14
